Goal: Task Accomplishment & Management: Manage account settings

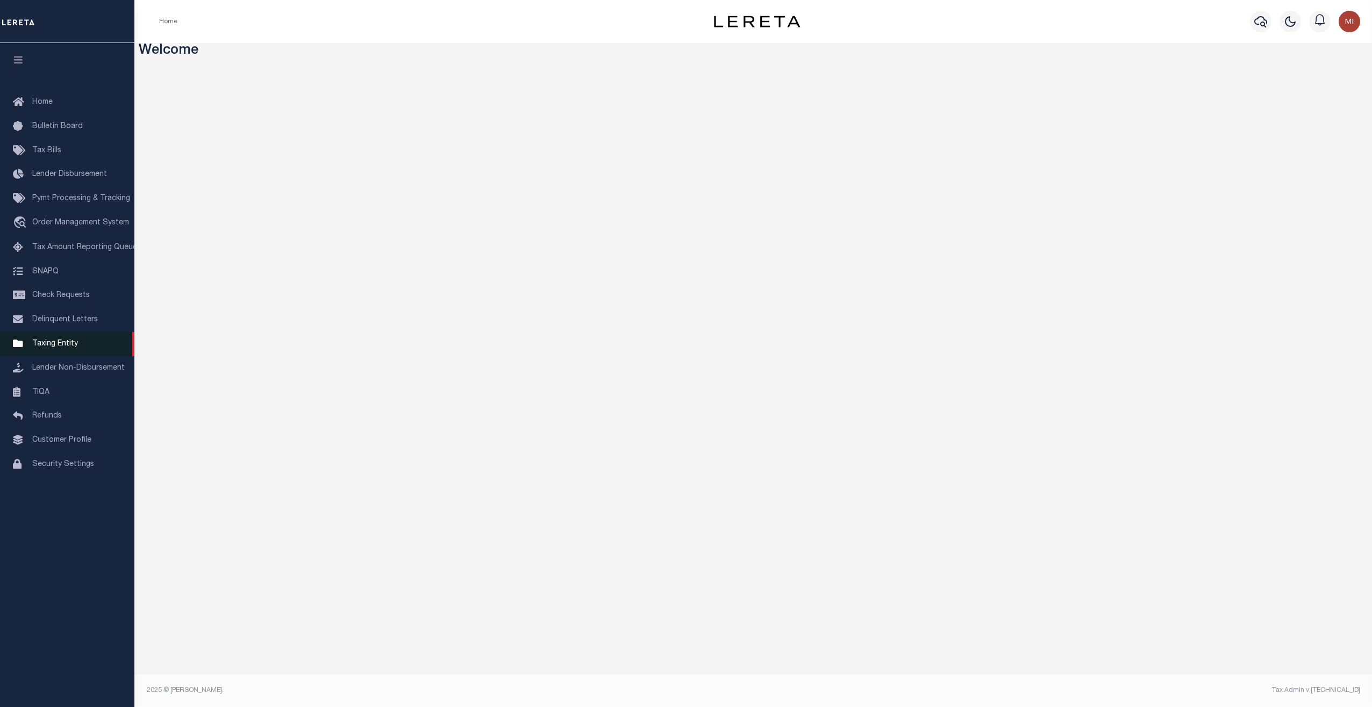
click at [56, 347] on span "Taxing Entity" at bounding box center [55, 344] width 46 height 8
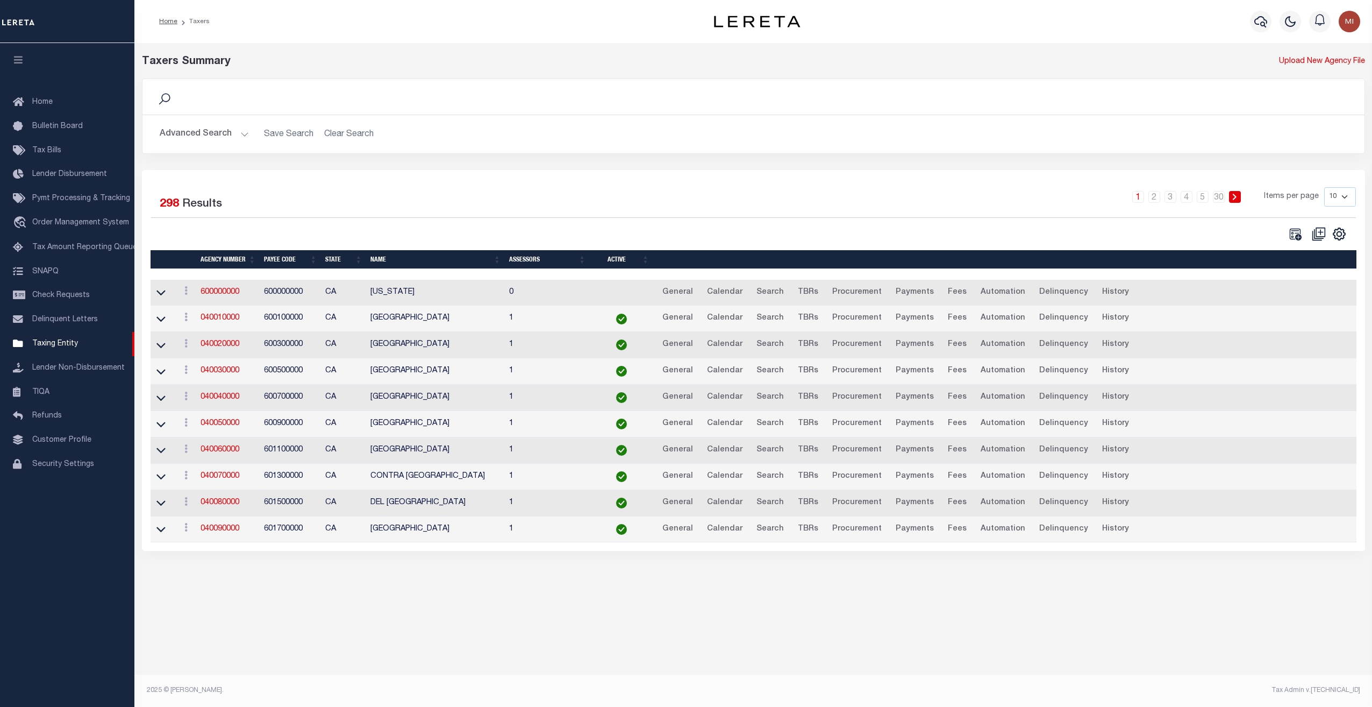
click at [208, 132] on button "Advanced Search" at bounding box center [204, 134] width 89 height 21
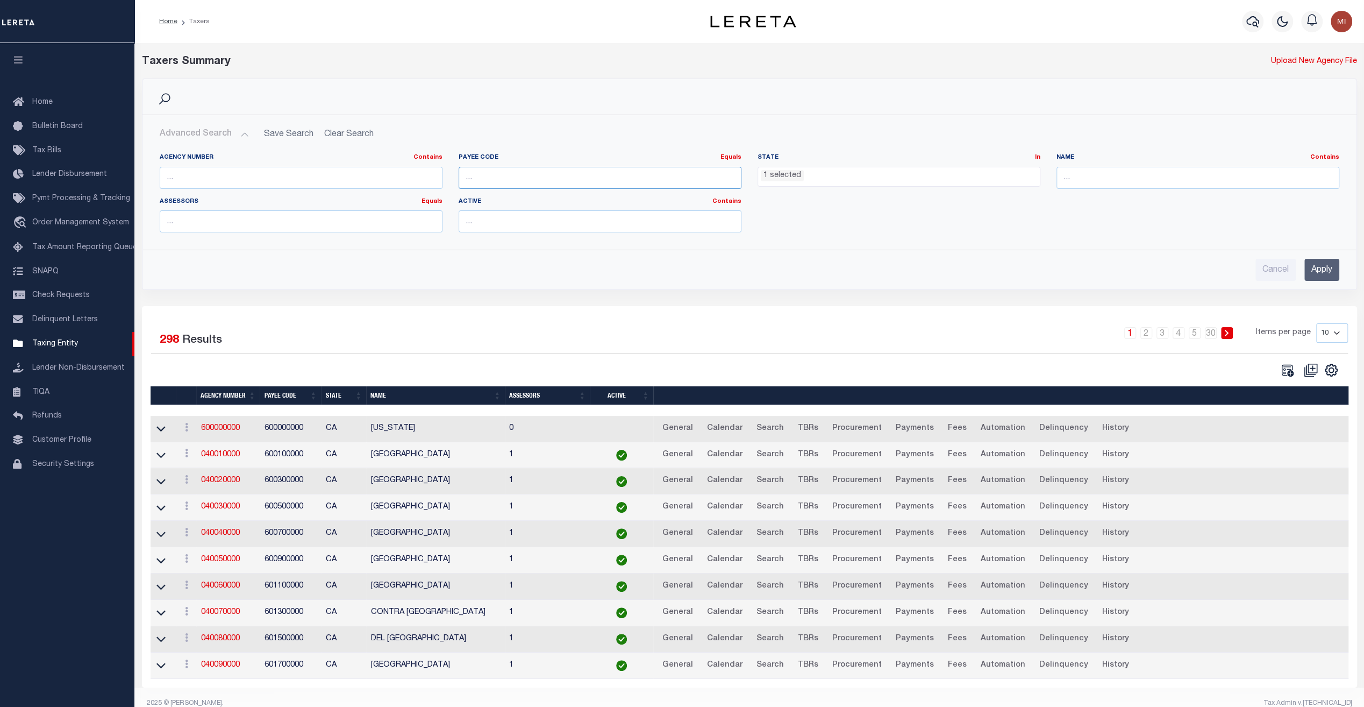
click at [523, 176] on input "number" at bounding box center [600, 178] width 283 height 22
paste input "4843900000"
type input "4843900000"
click at [1325, 267] on input "Apply" at bounding box center [1321, 270] width 35 height 22
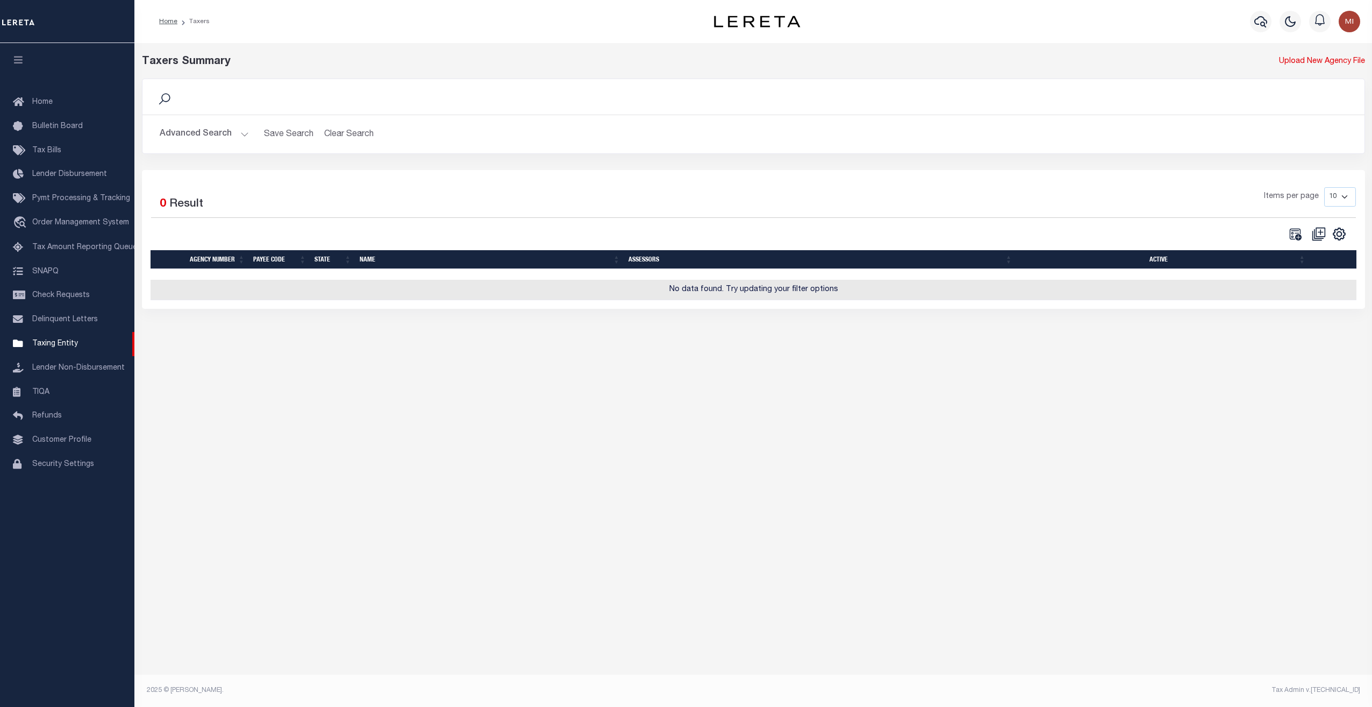
click at [218, 116] on div "Search Advanced Search Save Search Clear Search tblPayees_dynamictable_____Defa…" at bounding box center [753, 116] width 1223 height 75
drag, startPoint x: 218, startPoint y: 116, endPoint x: 202, endPoint y: 132, distance: 22.8
click at [202, 132] on button "Advanced Search" at bounding box center [204, 134] width 89 height 21
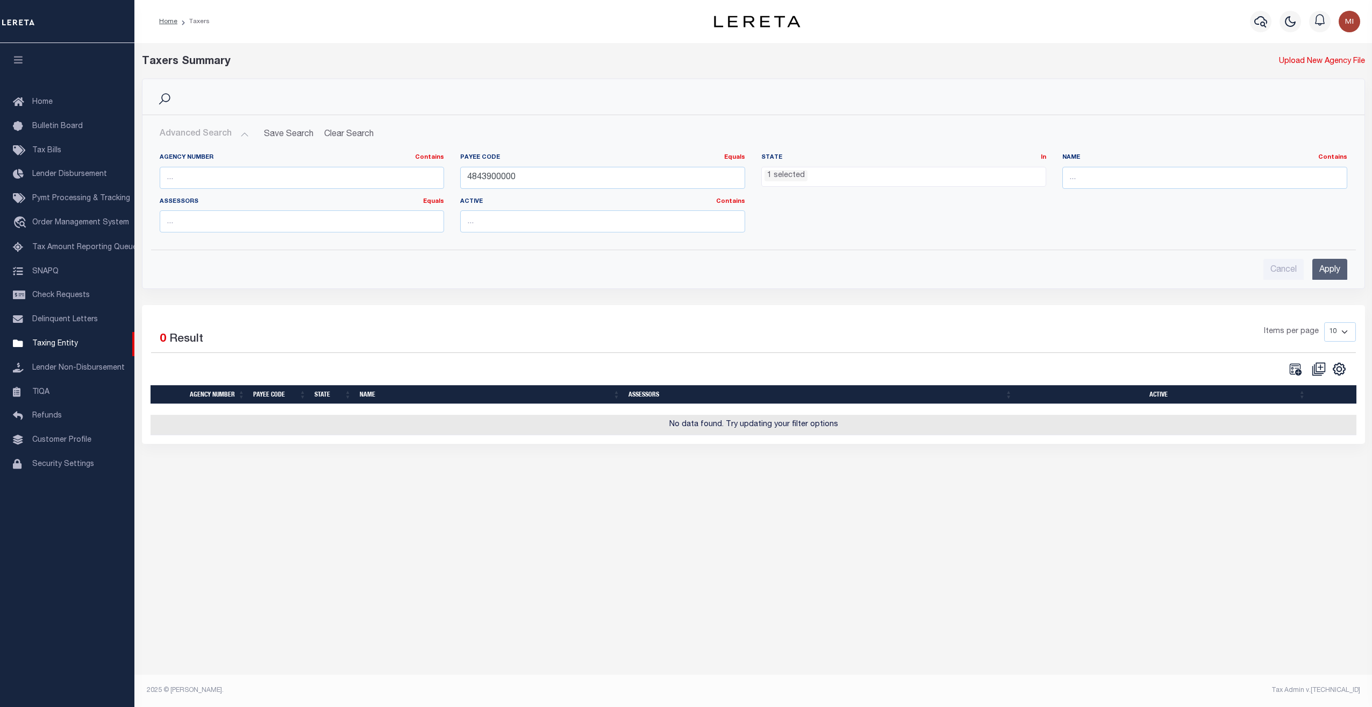
click at [785, 170] on li "1 selected" at bounding box center [786, 176] width 43 height 12
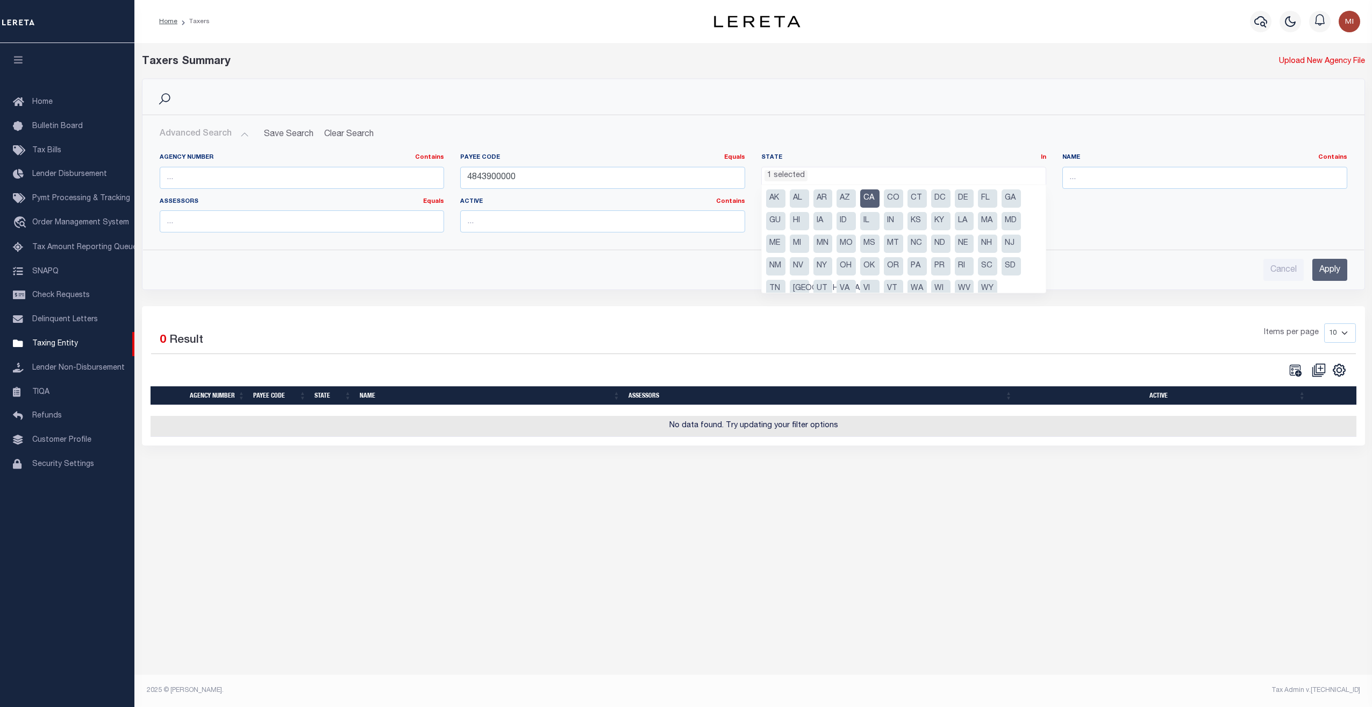
click at [868, 196] on li "CA" at bounding box center [869, 198] width 19 height 18
select select
click at [1331, 265] on input "Apply" at bounding box center [1329, 270] width 35 height 22
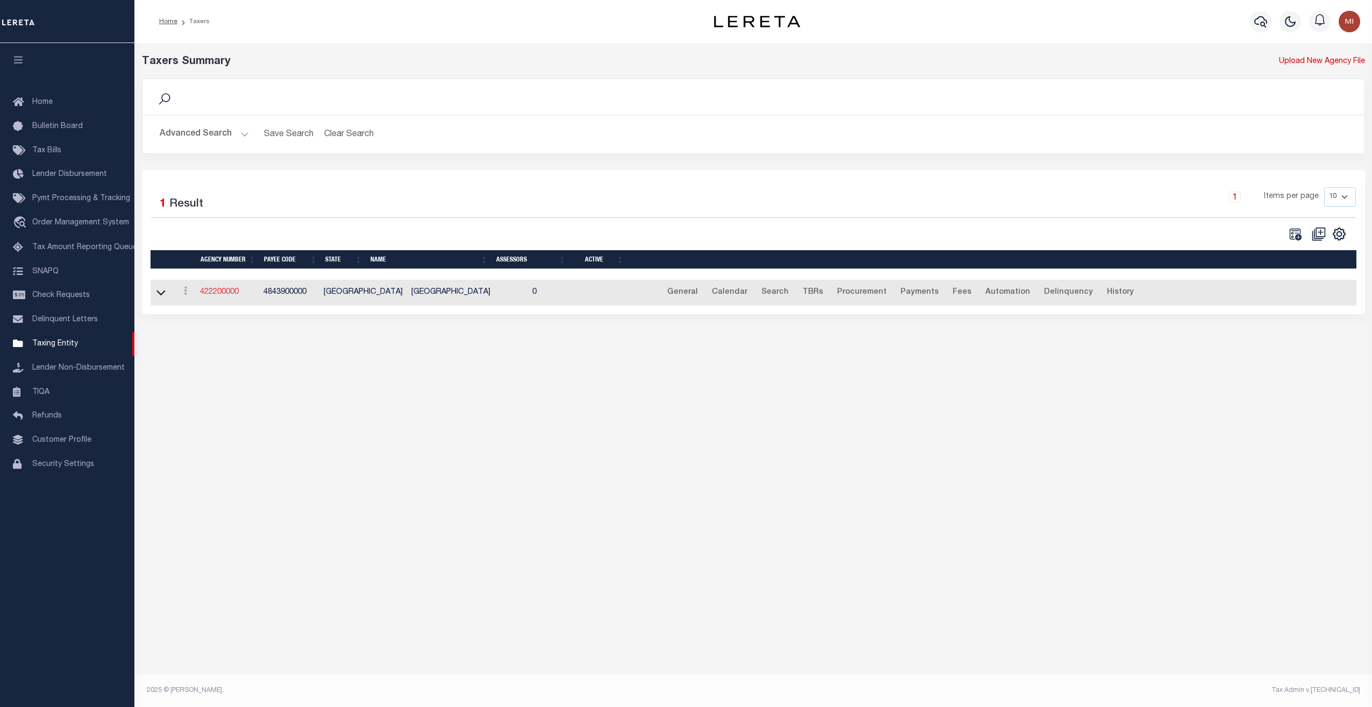
click at [225, 289] on link "422200000" at bounding box center [219, 292] width 39 height 8
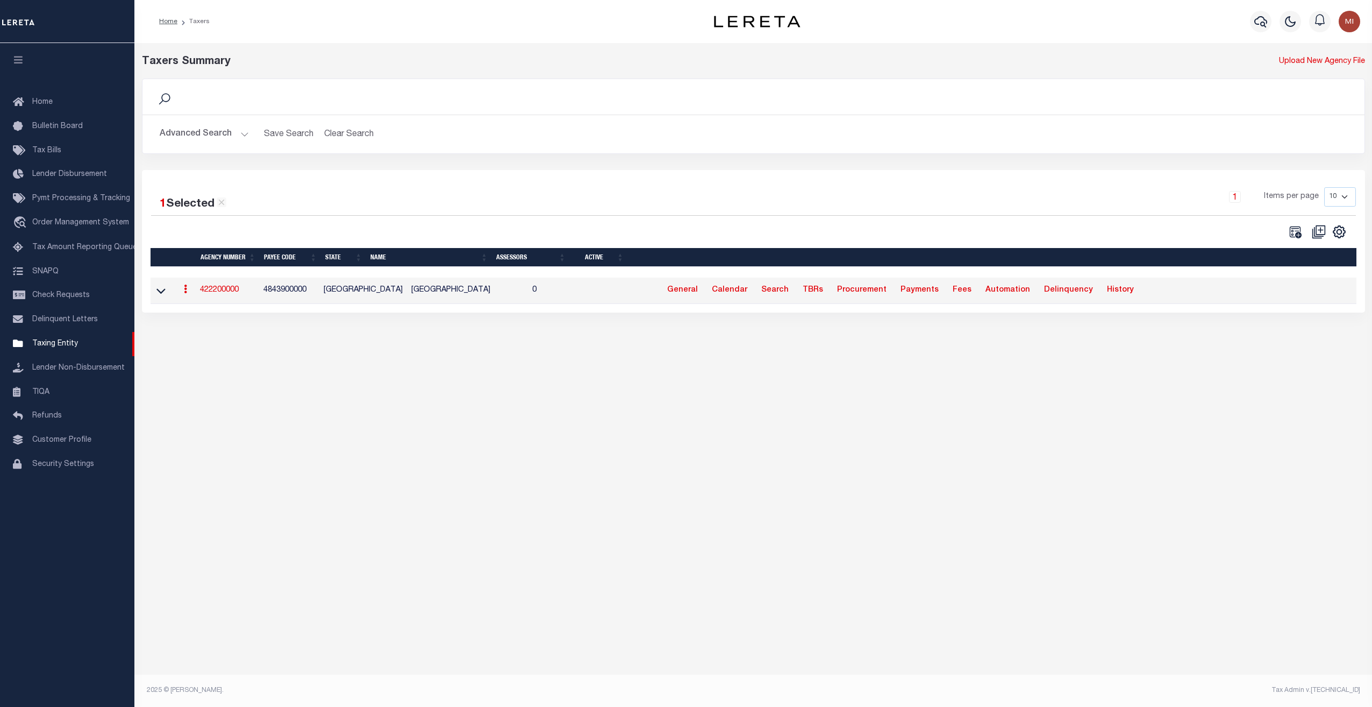
click at [666, 499] on div "Taxers Summary Upload New Agency File Search Advanced Search Save Search Clear …" at bounding box center [753, 361] width 1238 height 636
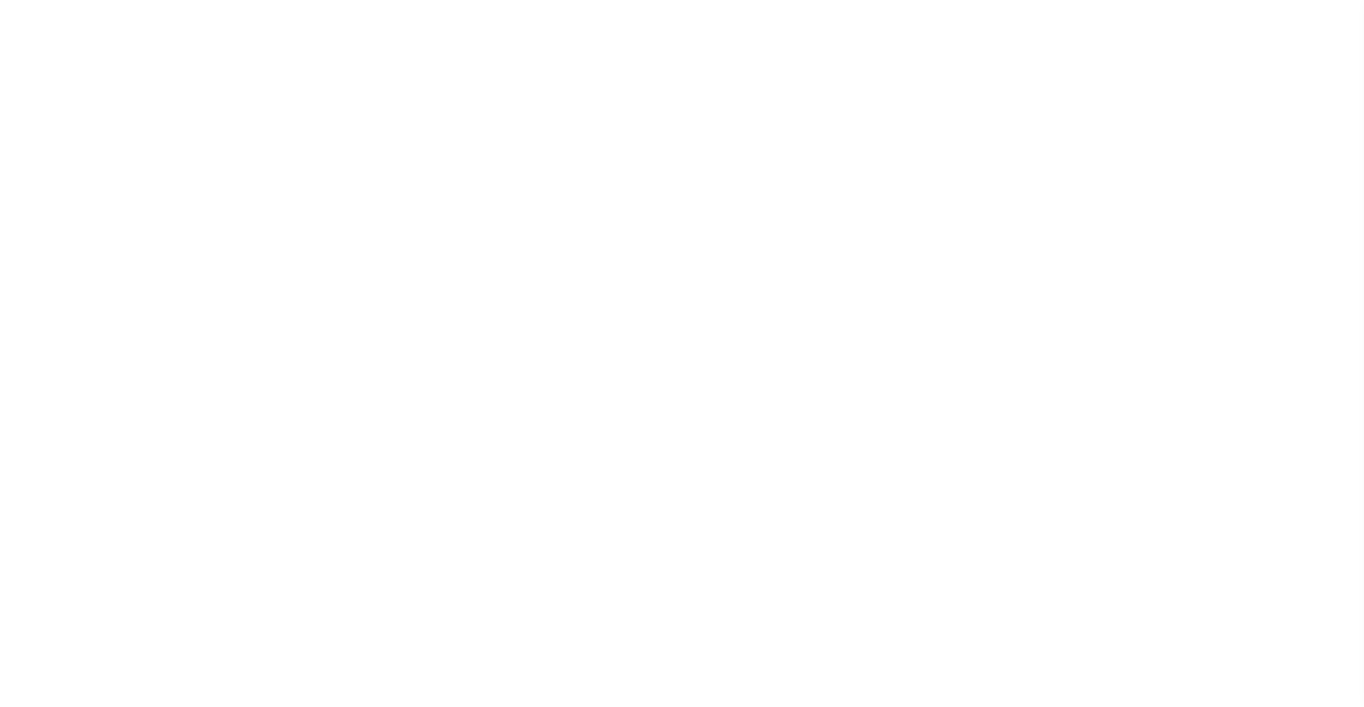
select select
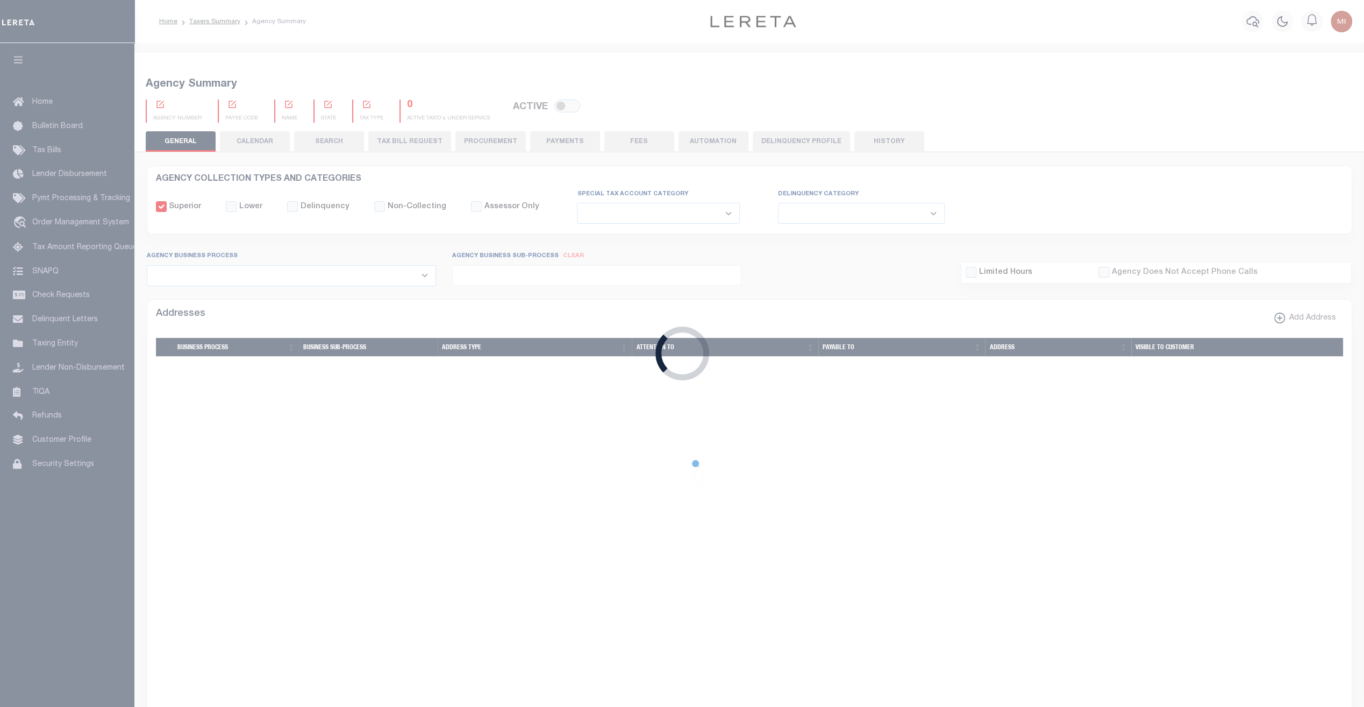
checkbox input "false"
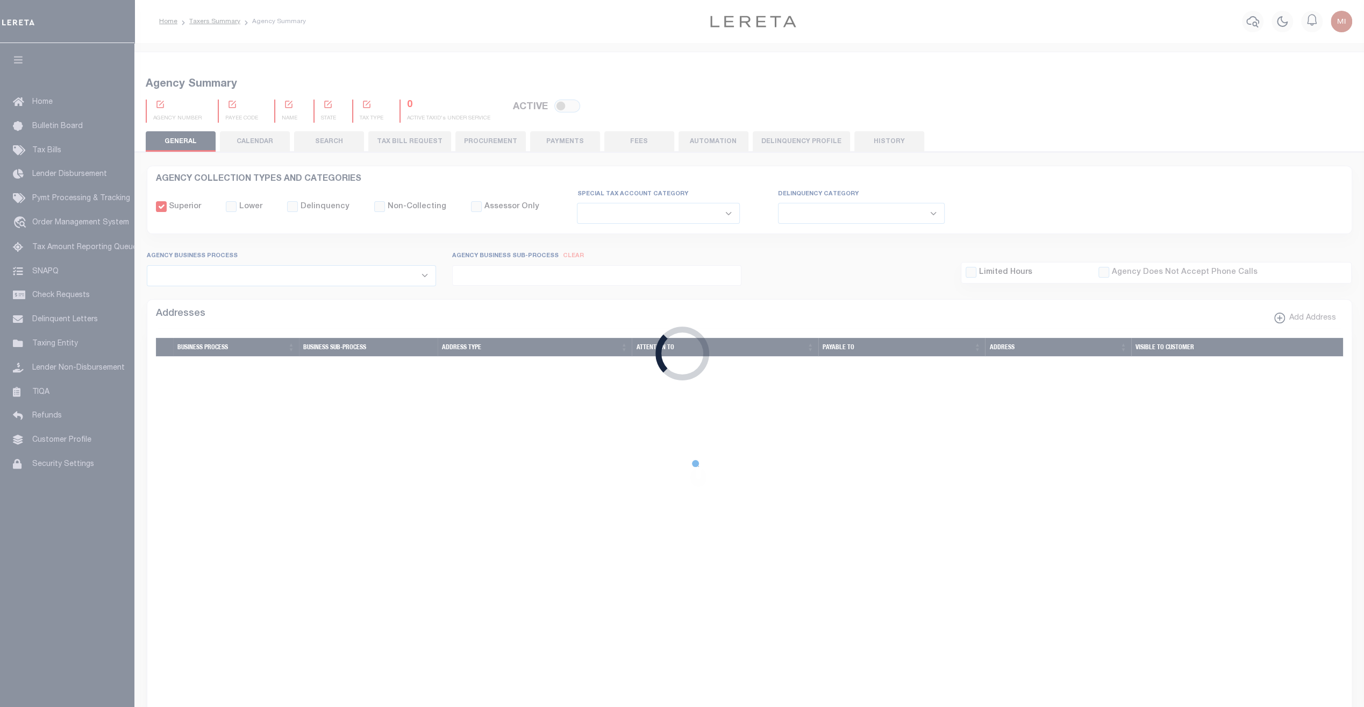
checkbox input "false"
type input "4843900000"
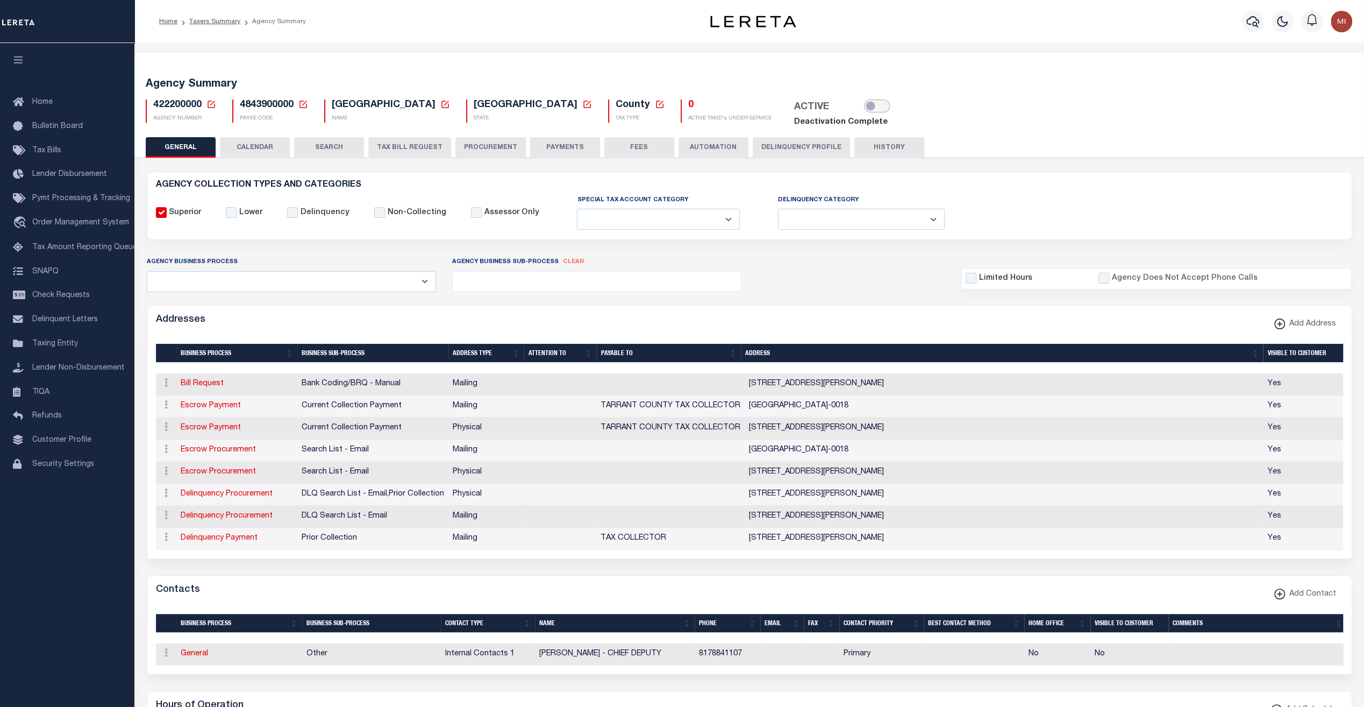
click at [864, 105] on input "checkbox" at bounding box center [877, 105] width 26 height 13
checkbox input "true"
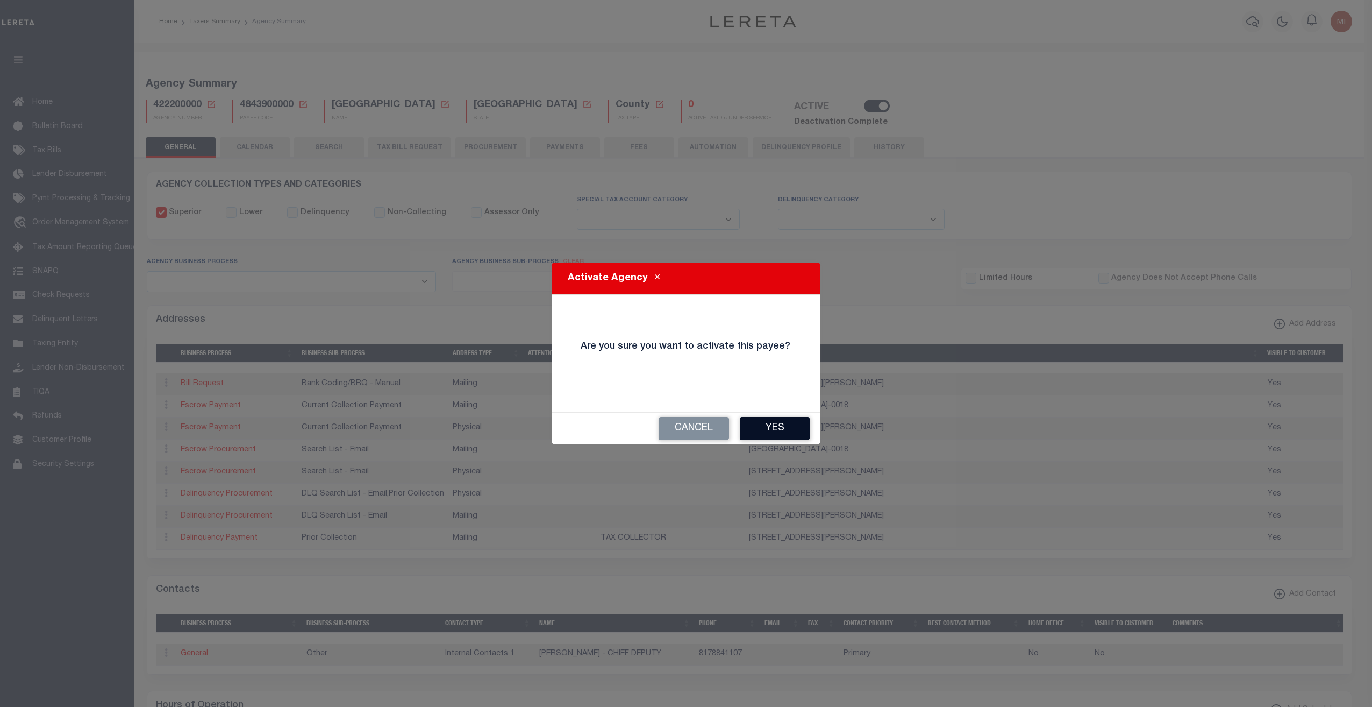
click at [774, 424] on button "Yes" at bounding box center [775, 428] width 70 height 23
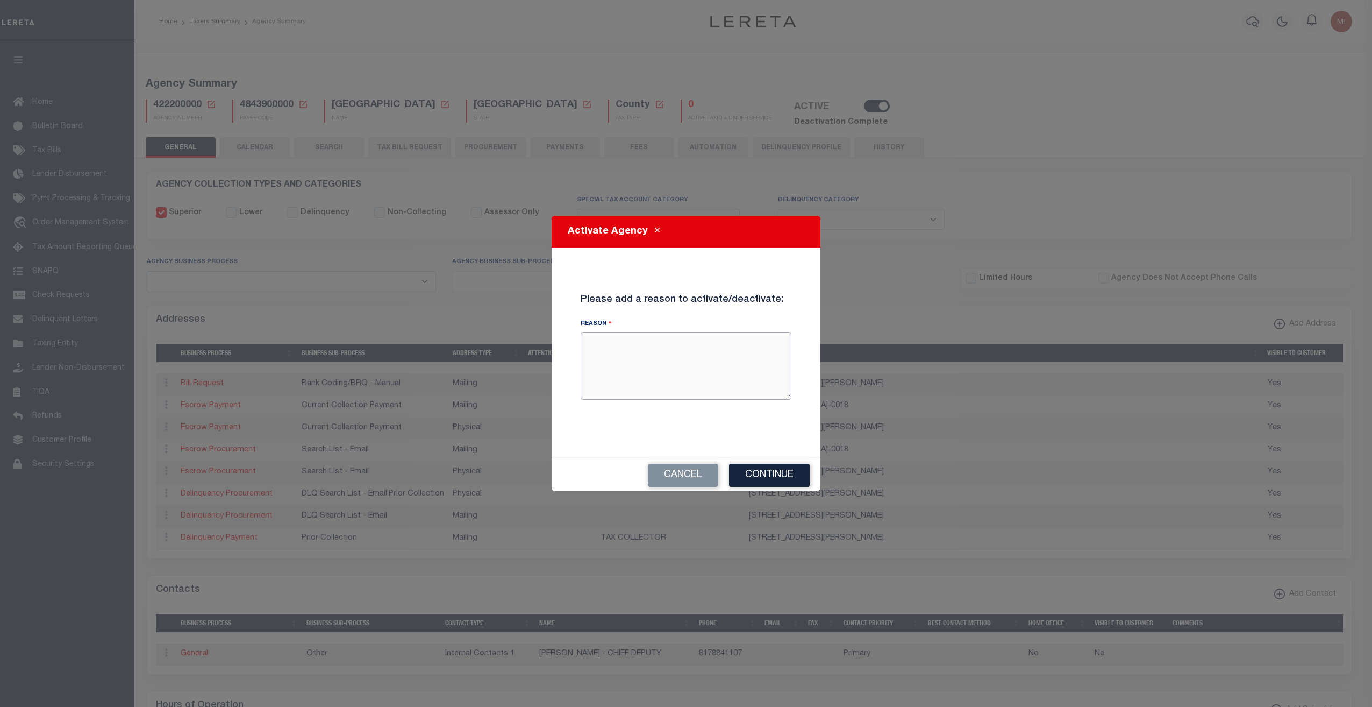
click at [726, 379] on textarea "Reason" at bounding box center [686, 366] width 211 height 68
type textarea "testing reactivation"
click at [770, 474] on button "Continue" at bounding box center [769, 474] width 81 height 23
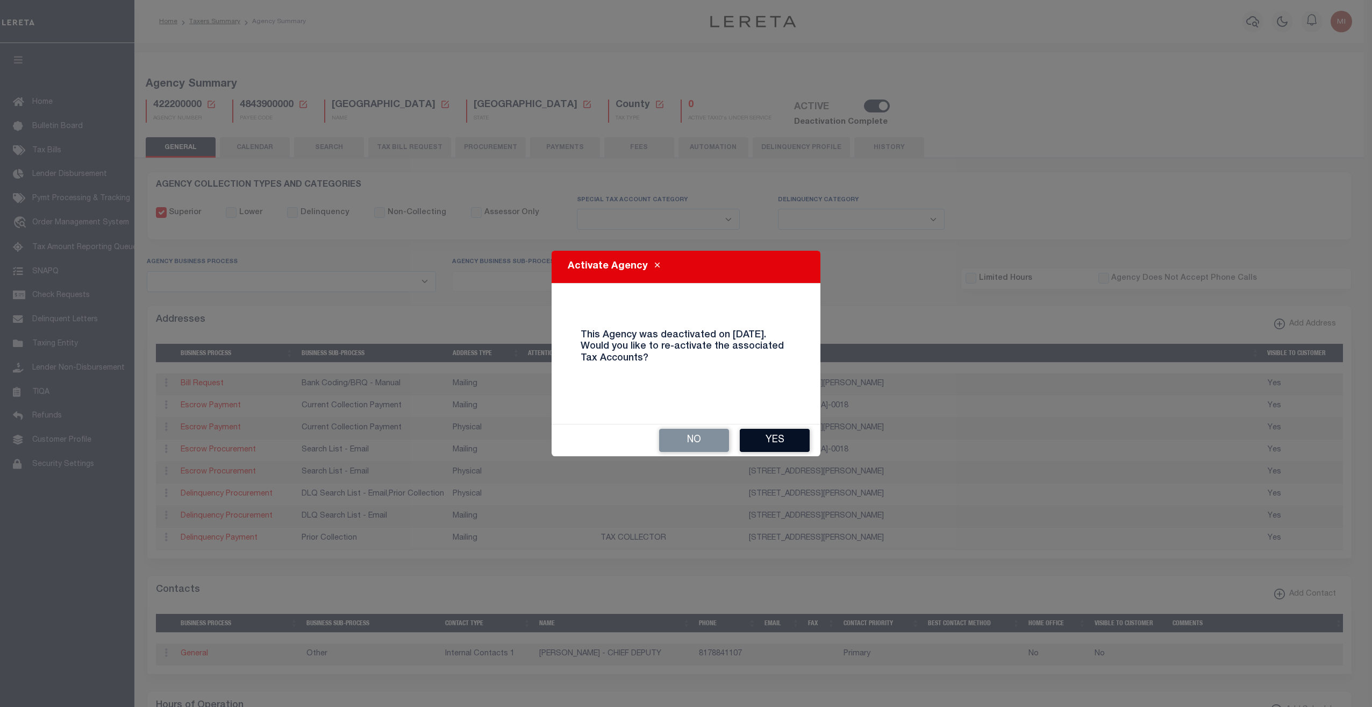
click at [775, 437] on button "Yes" at bounding box center [775, 440] width 70 height 23
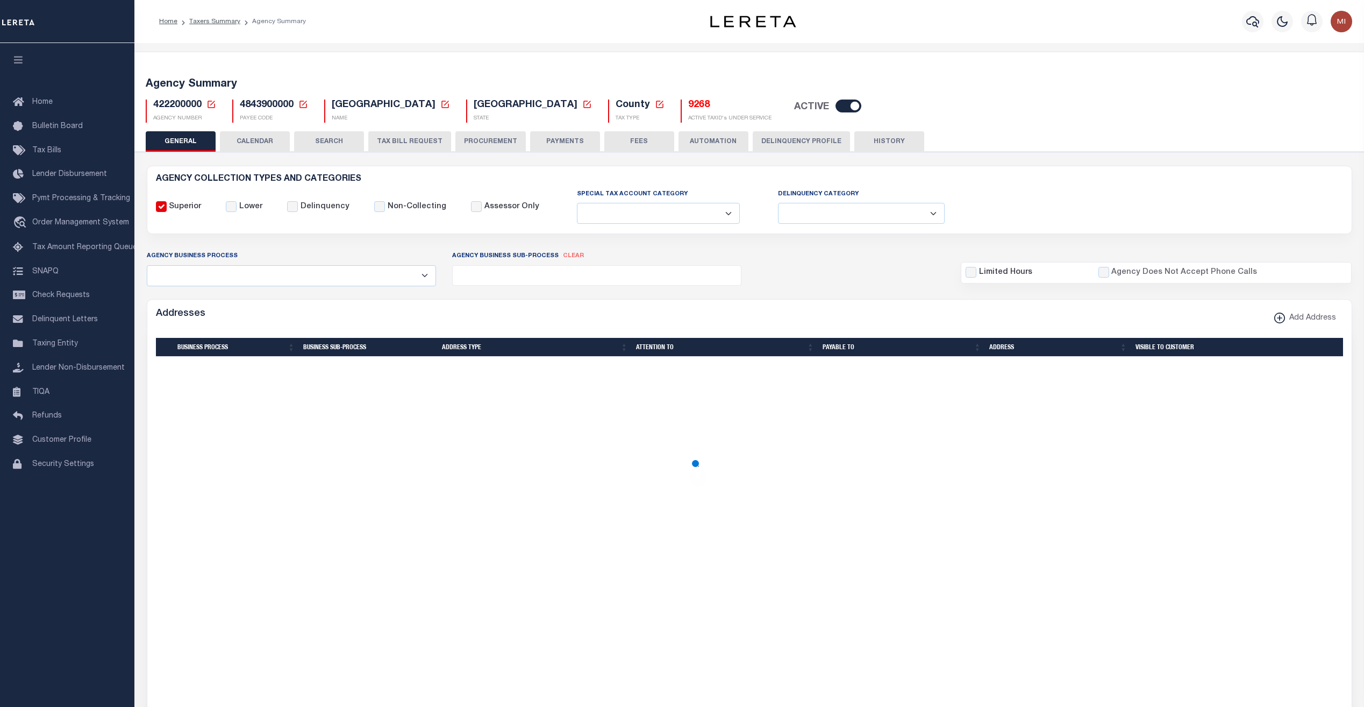
select select
click at [278, 458] on div at bounding box center [749, 557] width 1187 height 403
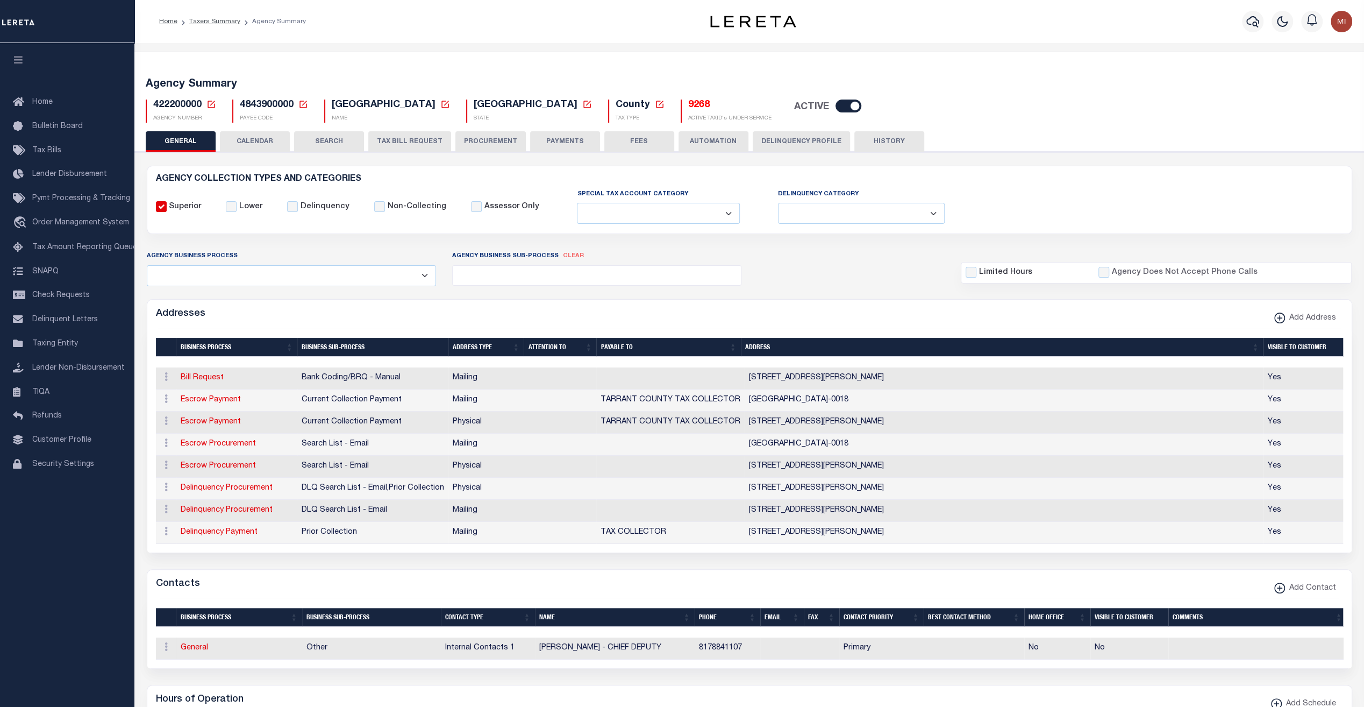
click at [174, 140] on button "GENERAL" at bounding box center [181, 141] width 70 height 20
click at [230, 209] on input "Lower" at bounding box center [231, 206] width 11 height 11
checkbox input "true"
checkbox input "false"
drag, startPoint x: 1304, startPoint y: 684, endPoint x: 1270, endPoint y: 663, distance: 40.1
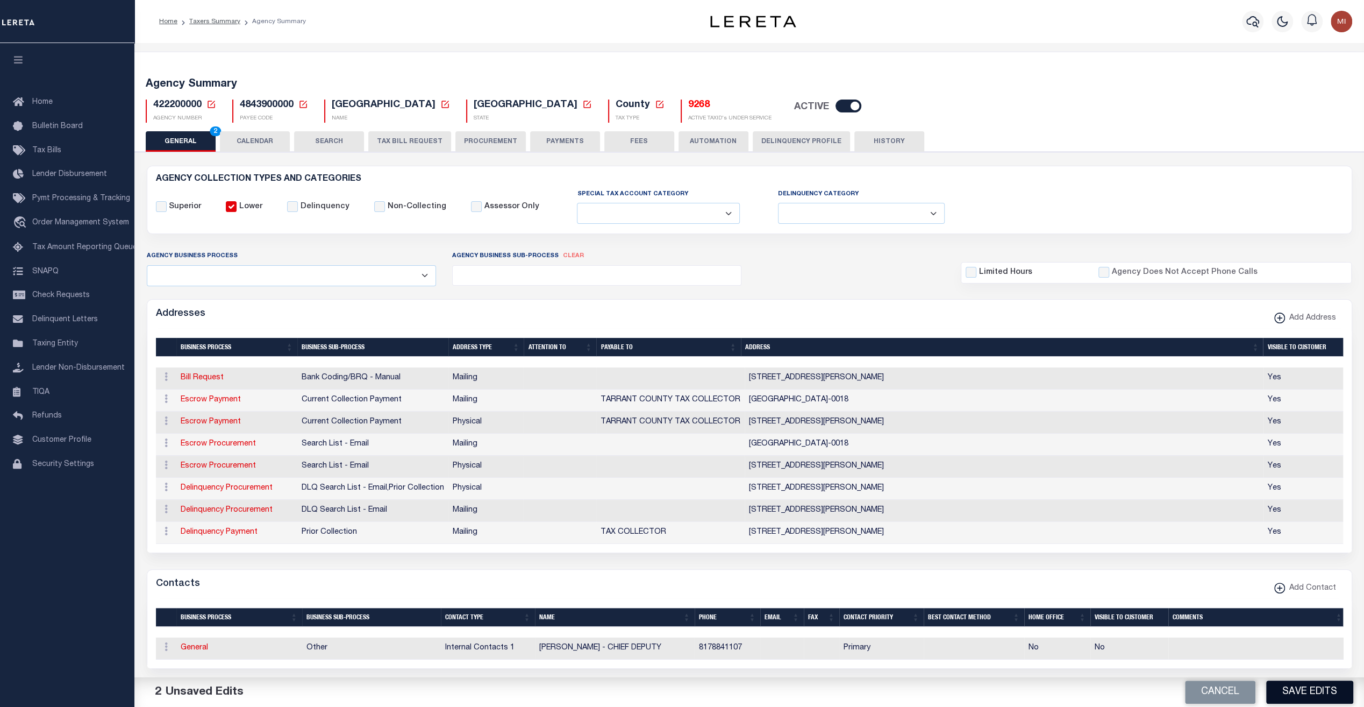
click at [1301, 682] on button "Save Edits" at bounding box center [1309, 691] width 87 height 23
click at [894, 140] on button "HISTORY" at bounding box center [889, 141] width 70 height 20
